Goal: Use online tool/utility: Utilize a website feature to perform a specific function

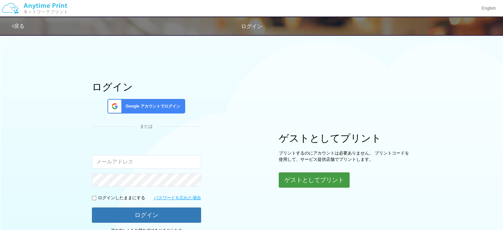
type input "[EMAIL_ADDRESS][DOMAIN_NAME]"
click at [315, 177] on button "ゲストとしてプリント" at bounding box center [314, 180] width 70 height 15
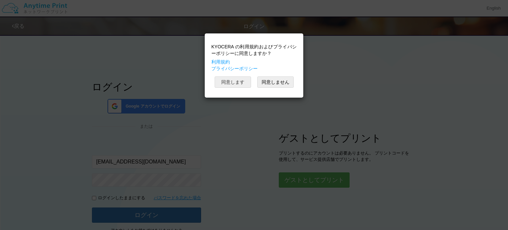
click at [234, 82] on button "同意します" at bounding box center [233, 81] width 36 height 11
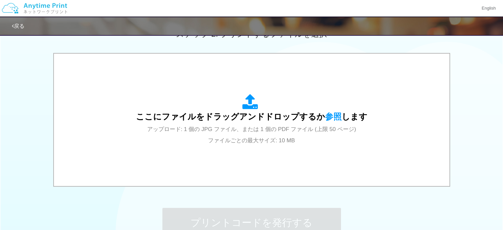
scroll to position [215, 0]
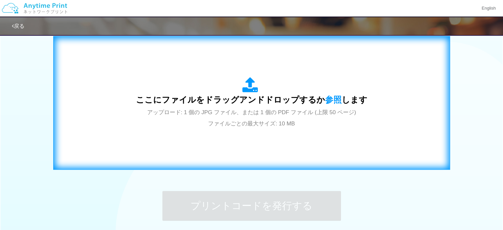
click at [227, 93] on div "ここにファイルをドラッグアンドドロップするか 参照 します アップロード: 1 個の JPG ファイル、または 1 個の PDF ファイル (上限 50 ペー…" at bounding box center [251, 103] width 231 height 52
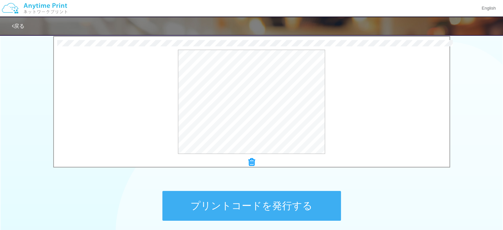
click at [274, 203] on button "プリントコードを発行する" at bounding box center [251, 206] width 179 height 30
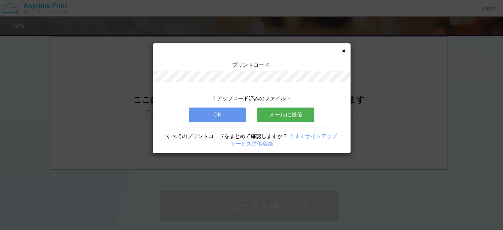
scroll to position [0, 0]
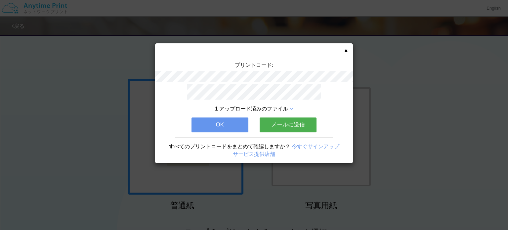
click at [228, 124] on button "OK" at bounding box center [219, 124] width 57 height 15
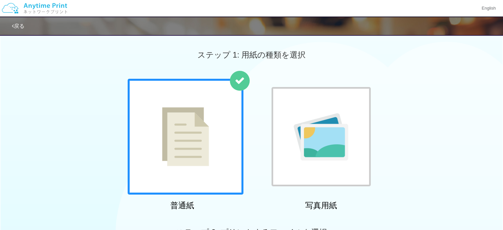
click at [183, 141] on img at bounding box center [185, 136] width 47 height 59
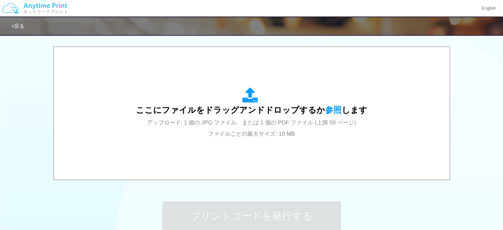
scroll to position [218, 0]
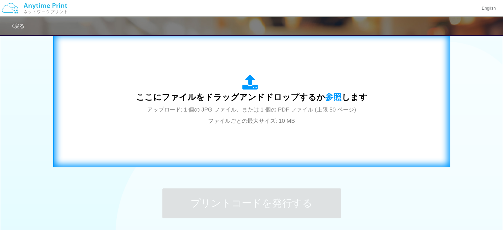
click at [208, 107] on span "アップロード: 1 個の JPG ファイル、または 1 個の PDF ファイル (上限 50 ページ) ファイルごとの最大サイズ: 10 MB" at bounding box center [251, 115] width 209 height 18
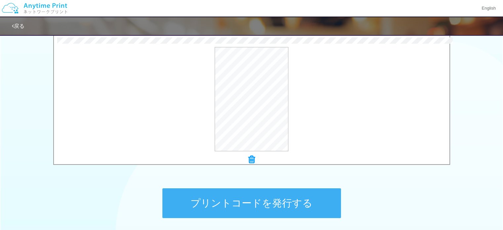
click at [272, 203] on button "プリントコードを発行する" at bounding box center [251, 203] width 179 height 30
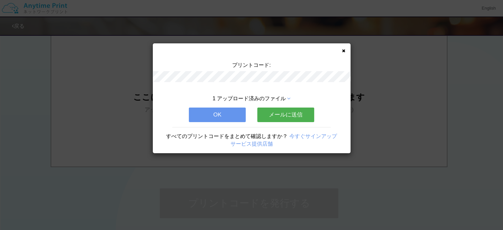
scroll to position [0, 0]
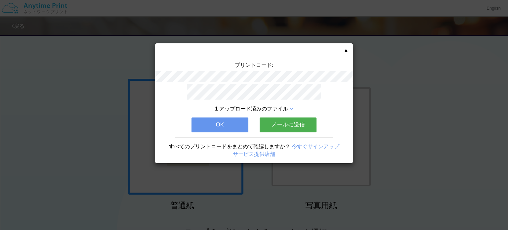
click at [346, 50] on icon at bounding box center [345, 51] width 3 height 4
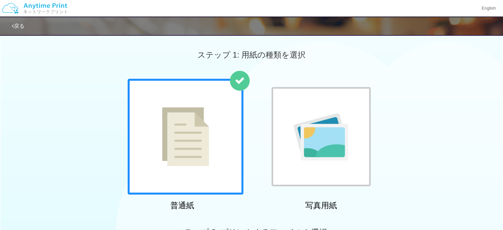
click at [197, 149] on img at bounding box center [185, 136] width 47 height 59
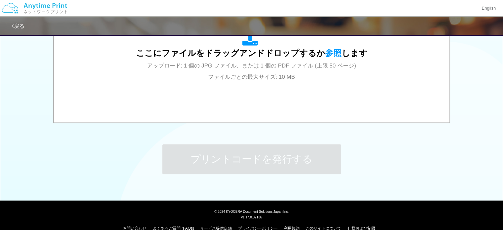
scroll to position [273, 0]
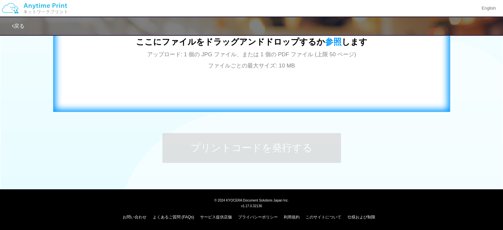
click at [209, 55] on span "アップロード: 1 個の JPG ファイル、または 1 個の PDF ファイル (上限 50 ページ) ファイルごとの最大サイズ: 10 MB" at bounding box center [251, 60] width 209 height 18
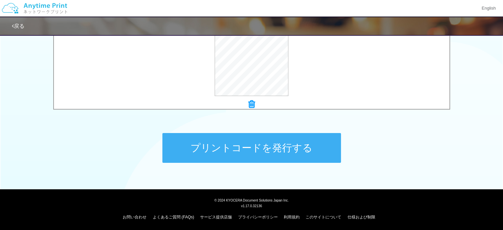
click at [241, 149] on button "プリントコードを発行する" at bounding box center [251, 148] width 179 height 30
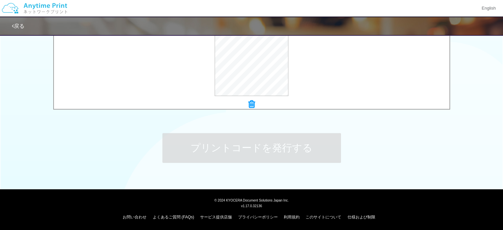
scroll to position [0, 0]
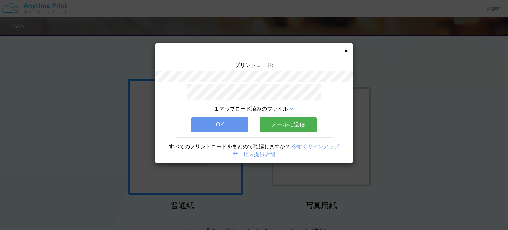
click at [345, 50] on icon at bounding box center [345, 51] width 3 height 4
